Goal: Navigation & Orientation: Understand site structure

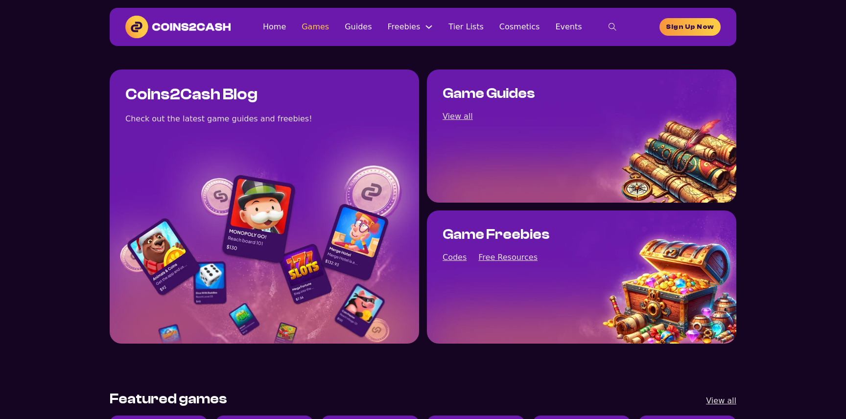
click at [326, 29] on link "Games" at bounding box center [315, 26] width 27 height 13
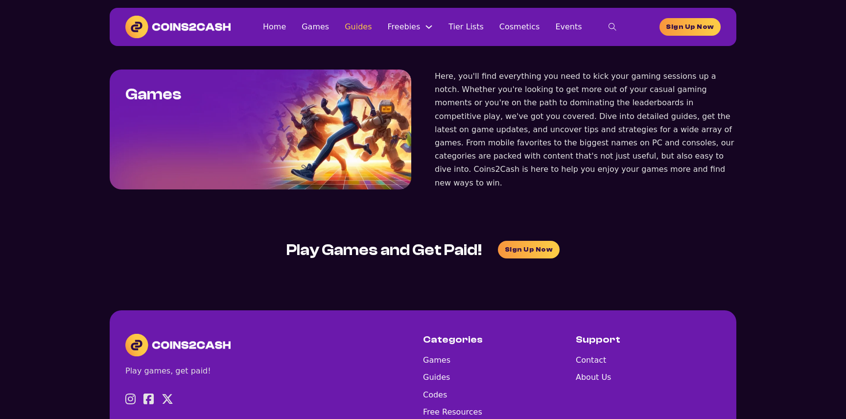
click at [364, 29] on link "Guides" at bounding box center [358, 26] width 27 height 13
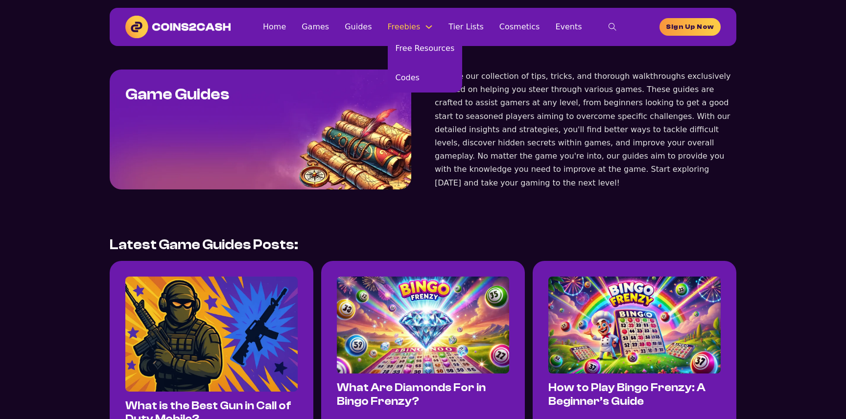
click at [403, 25] on link "Freebies" at bounding box center [404, 26] width 33 height 13
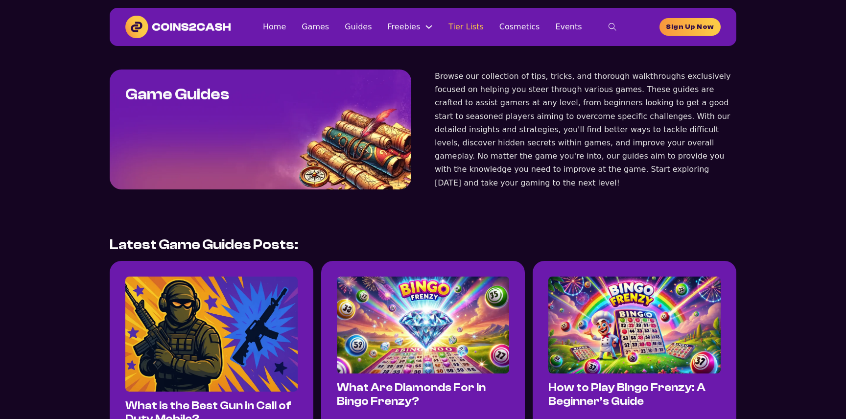
click at [465, 30] on link "Tier Lists" at bounding box center [465, 26] width 35 height 13
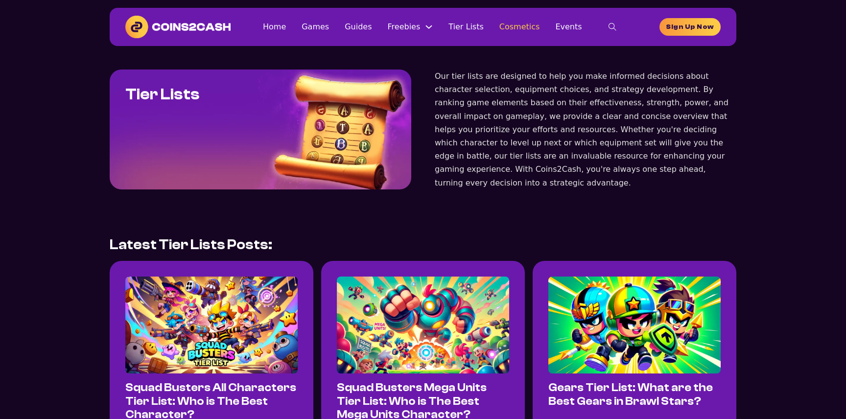
click at [505, 28] on link "Cosmetics" at bounding box center [519, 26] width 41 height 13
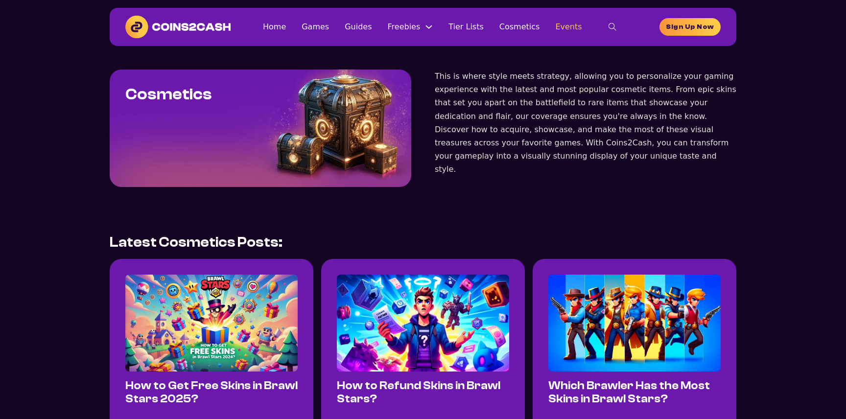
click at [555, 29] on link "Events" at bounding box center [568, 26] width 26 height 13
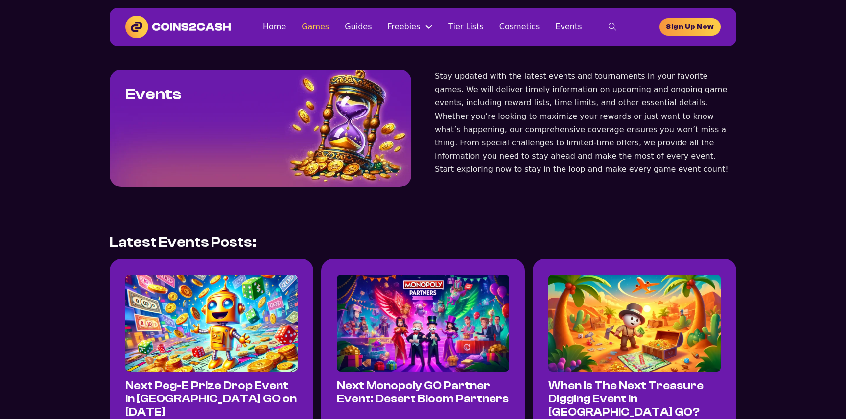
click at [329, 24] on link "Games" at bounding box center [315, 26] width 27 height 13
